Goal: Find specific page/section: Find specific page/section

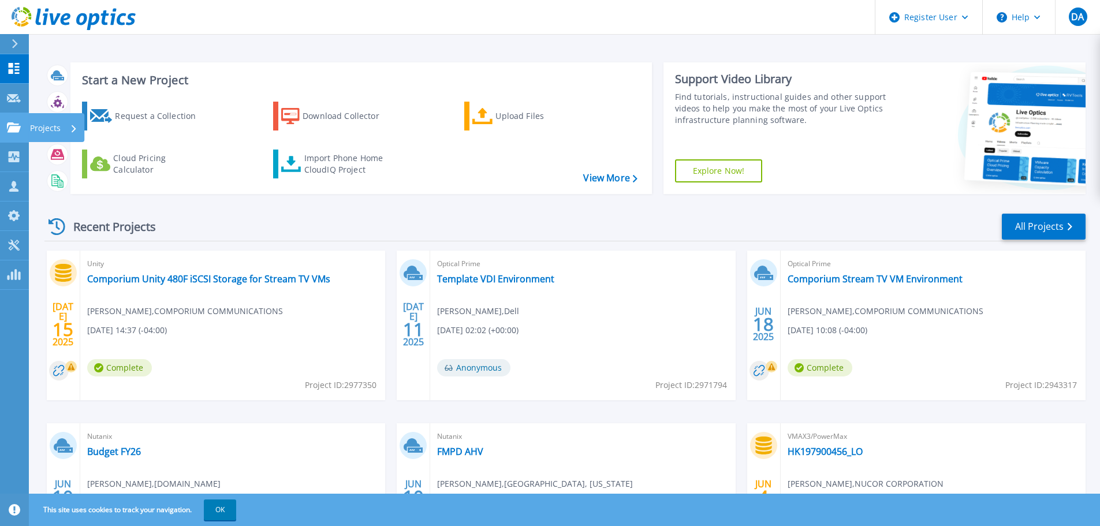
click at [9, 122] on icon at bounding box center [14, 127] width 14 height 10
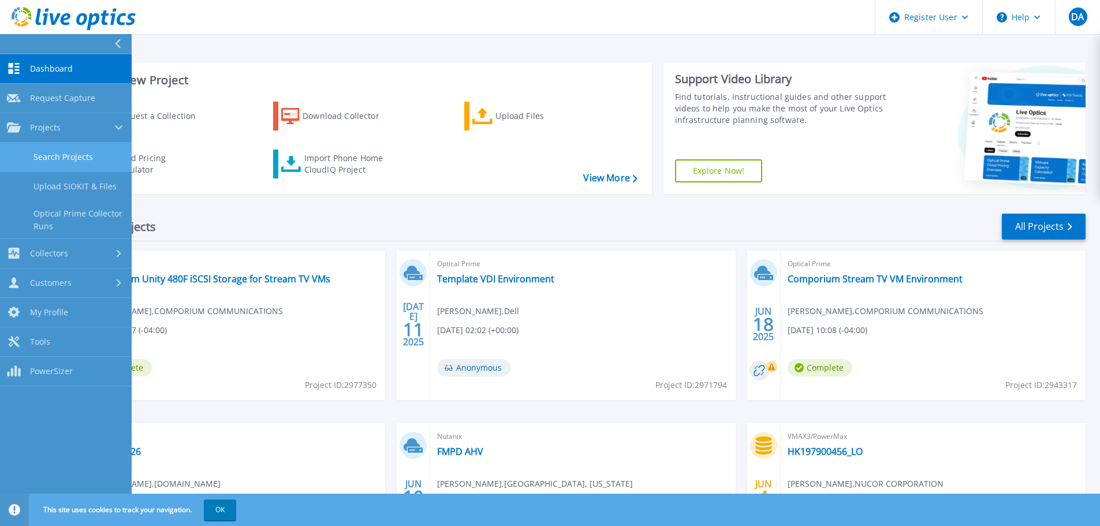
click at [79, 151] on link "Search Projects" at bounding box center [66, 157] width 132 height 29
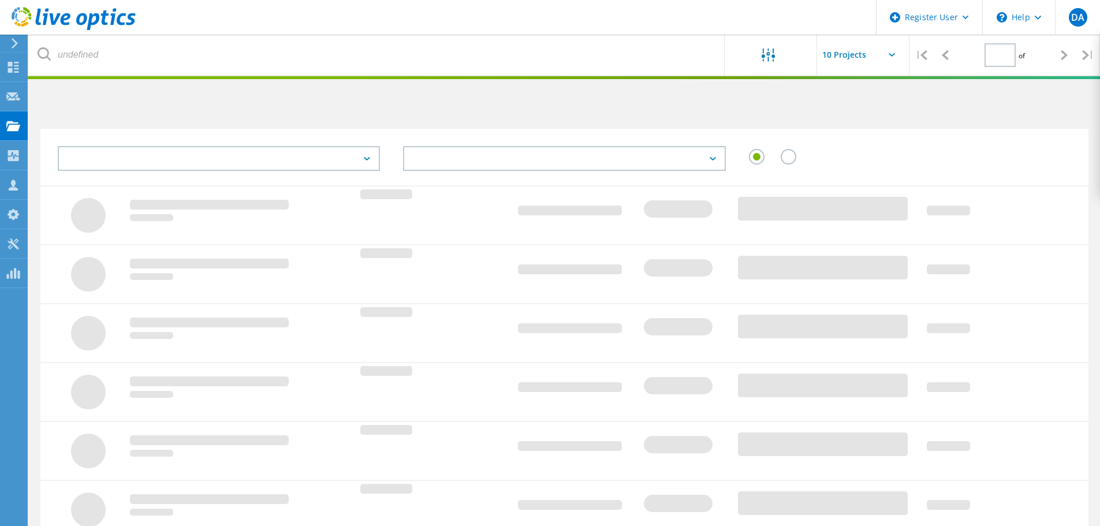
type input "1"
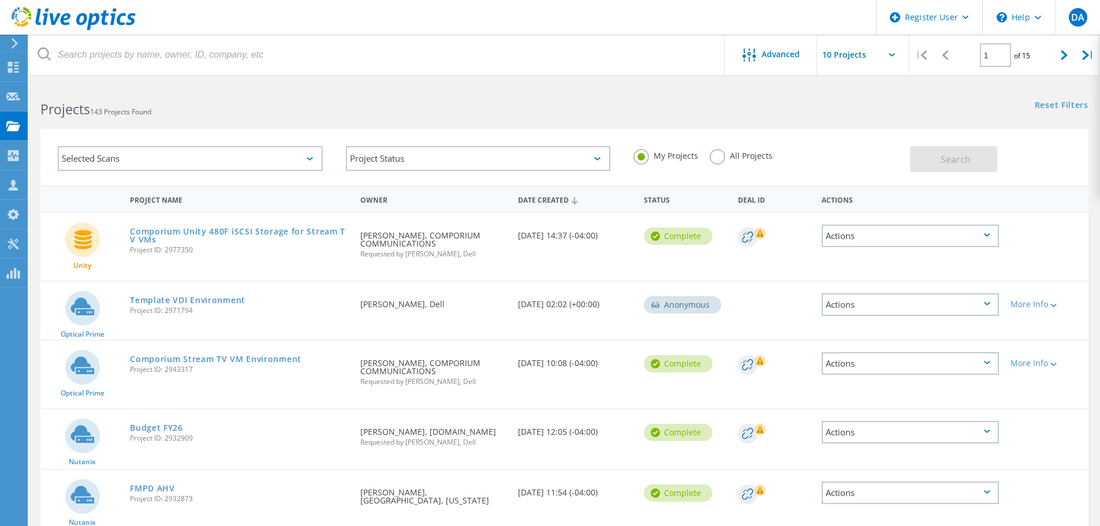
click at [714, 157] on label "All Projects" at bounding box center [741, 154] width 63 height 11
click at [0, 0] on input "All Projects" at bounding box center [0, 0] width 0 height 0
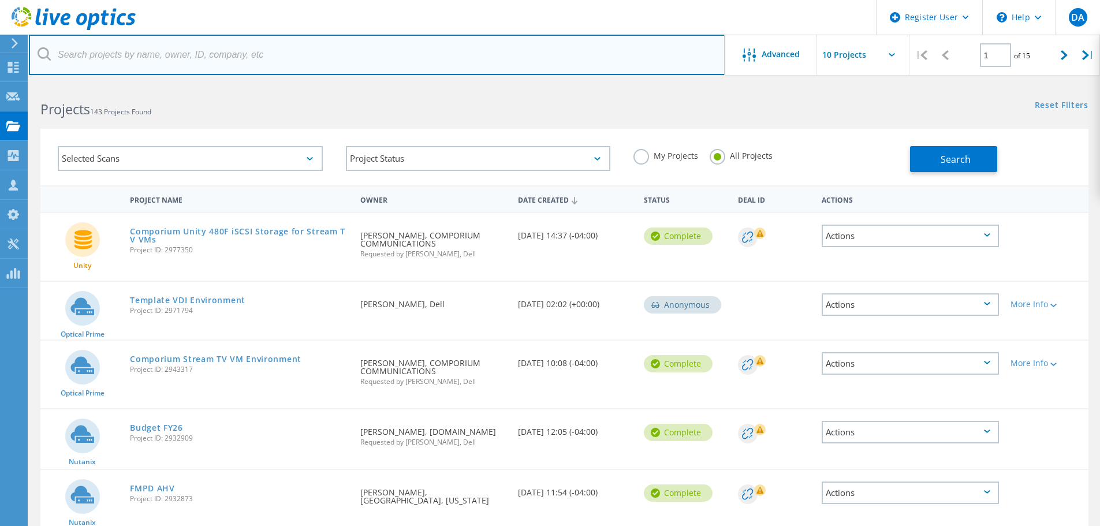
click at [177, 51] on input "text" at bounding box center [377, 55] width 696 height 40
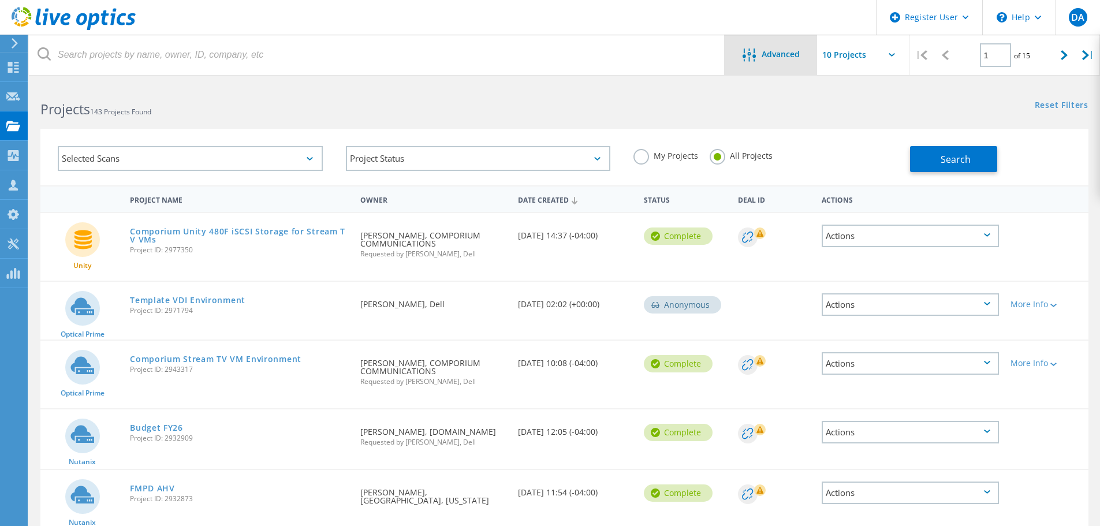
click at [749, 60] on div at bounding box center [751, 55] width 19 height 14
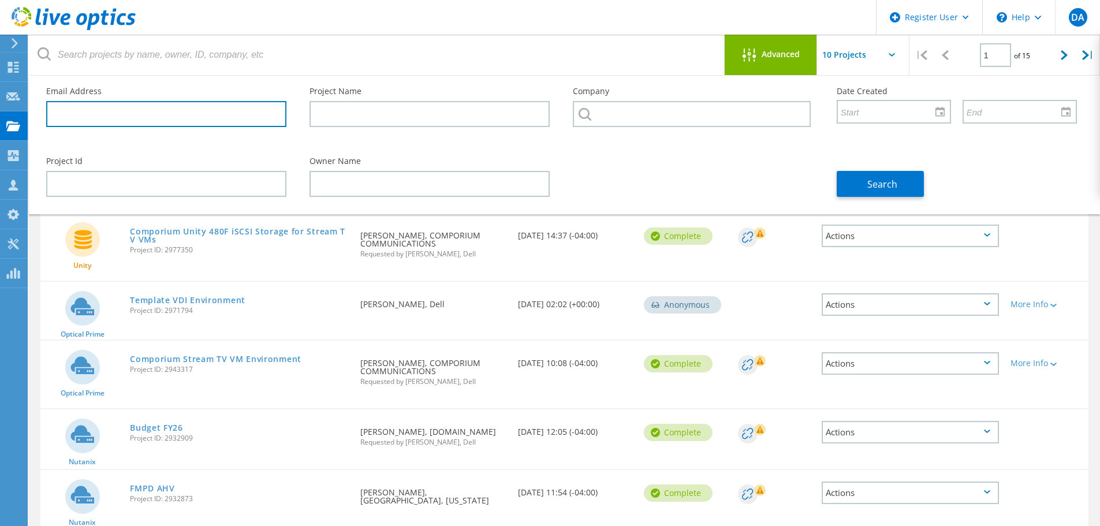
click at [182, 110] on input "text" at bounding box center [166, 114] width 240 height 26
paste input "jbrown@revfcu.com"
type input "jbrown@revfcu.com"
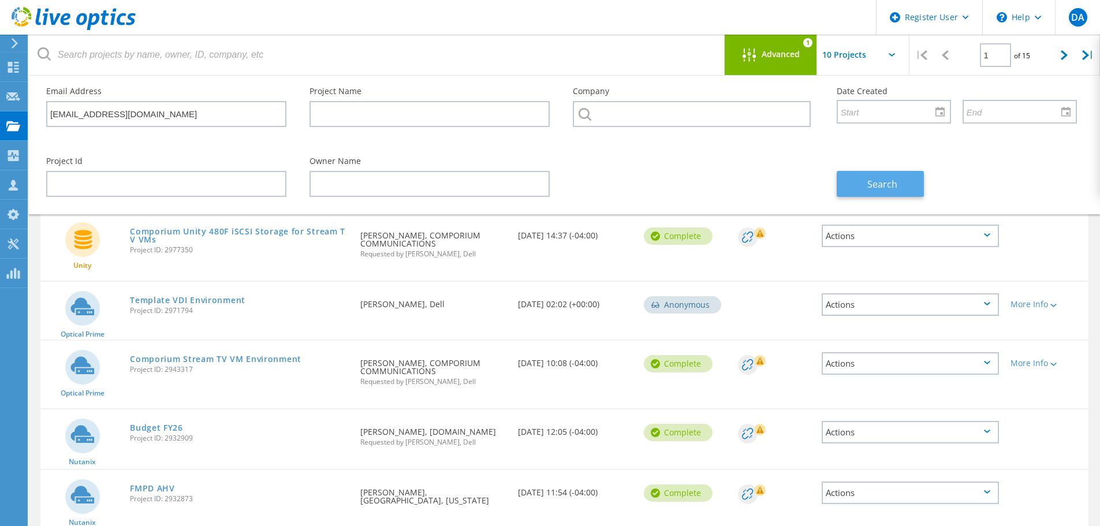
click at [899, 179] on button "Search" at bounding box center [880, 184] width 87 height 26
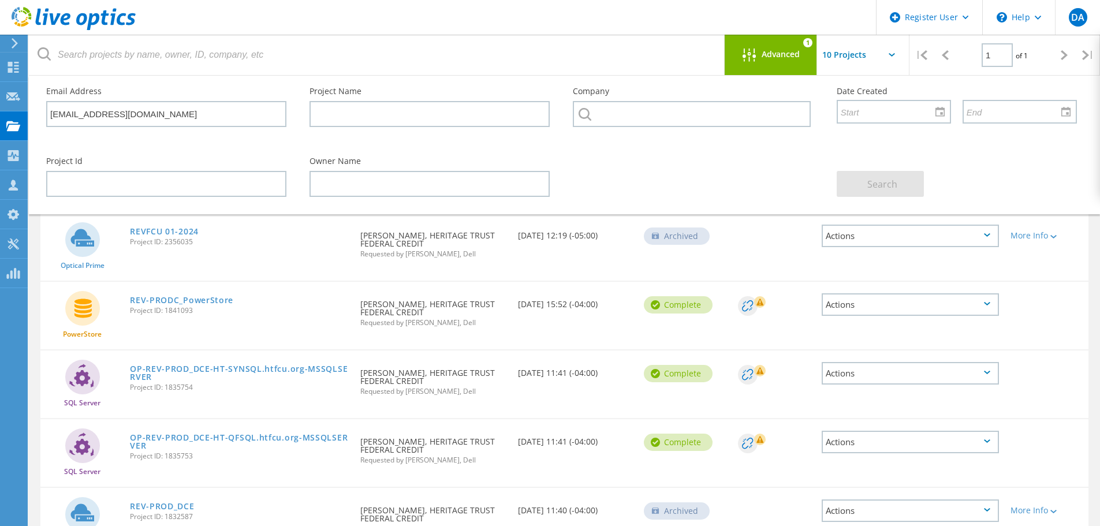
click at [733, 66] on div "Advanced 1" at bounding box center [771, 55] width 92 height 40
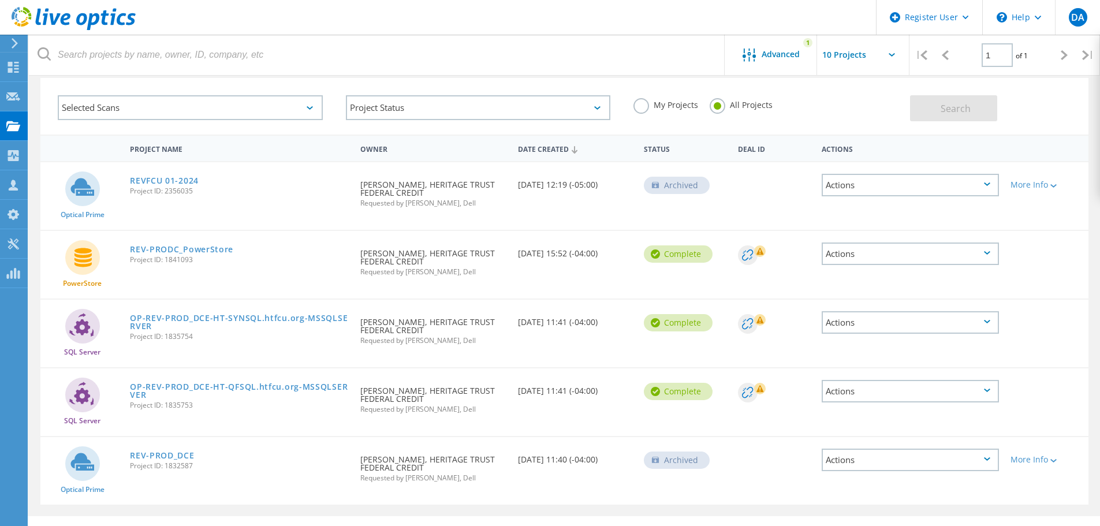
scroll to position [76, 0]
